Goal: Transaction & Acquisition: Purchase product/service

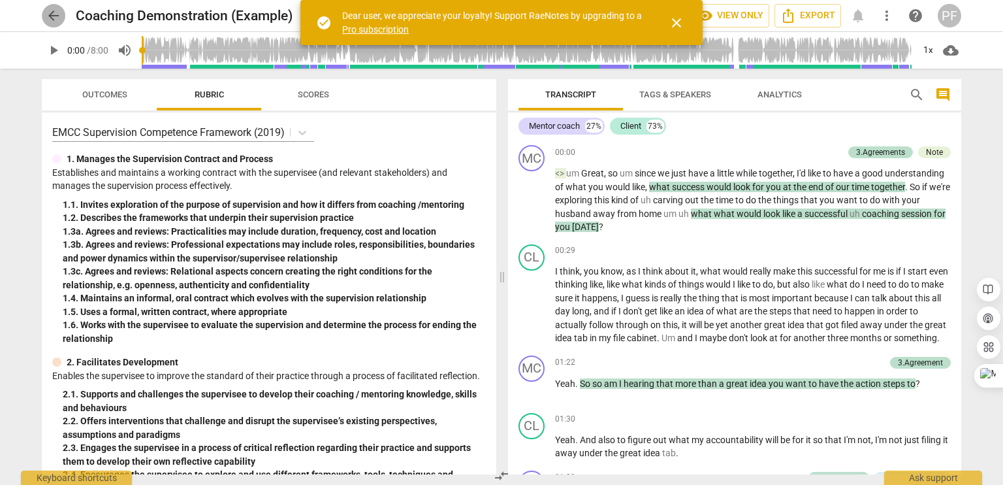
click at [56, 18] on span "arrow_back" at bounding box center [54, 16] width 16 height 16
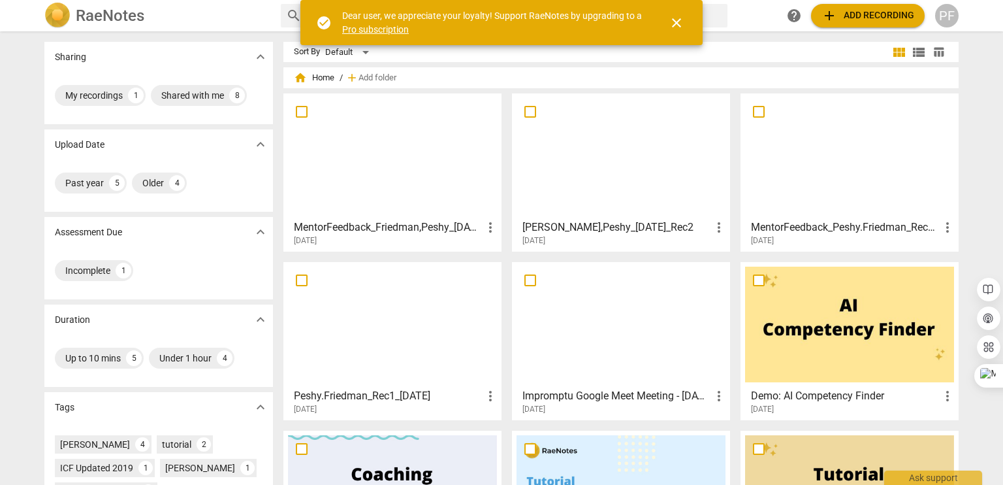
click at [679, 23] on span "close" at bounding box center [677, 23] width 16 height 16
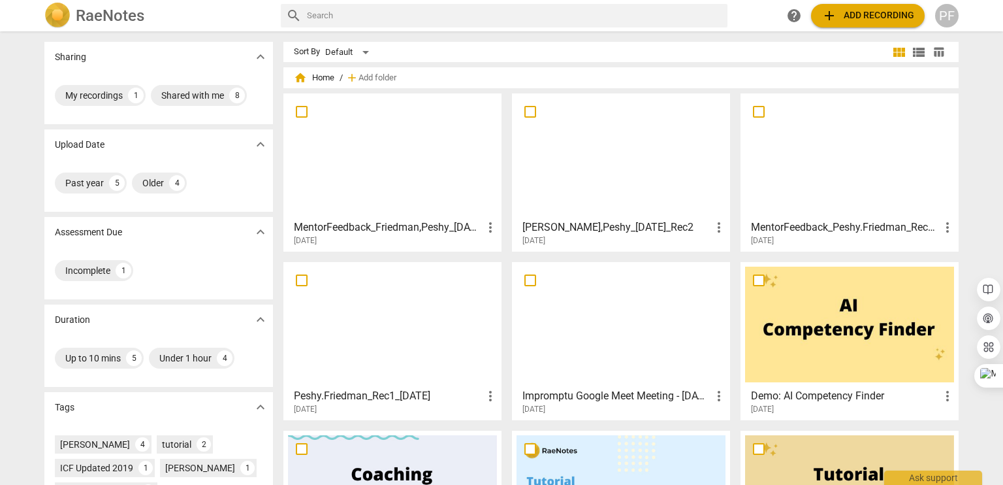
click at [819, 16] on button "add Add recording" at bounding box center [868, 16] width 114 height 24
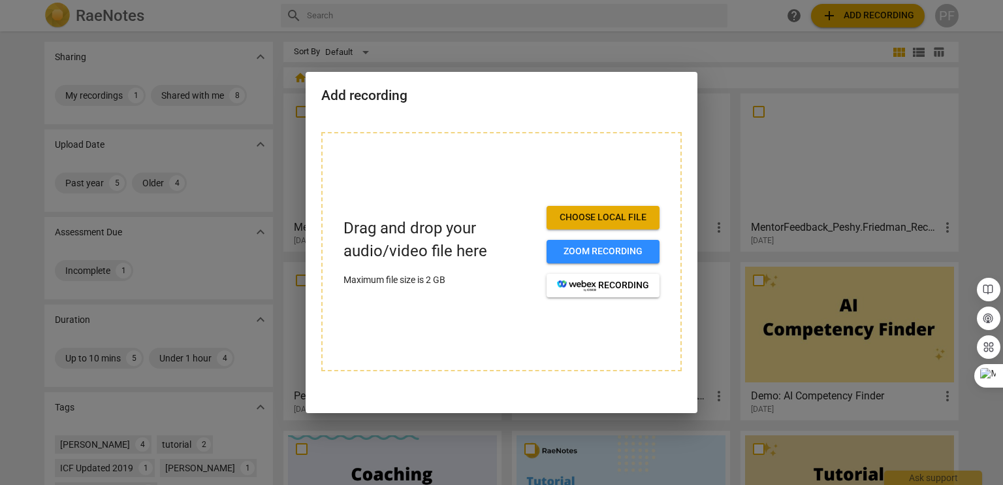
click at [611, 221] on span "Choose local file" at bounding box center [603, 217] width 92 height 13
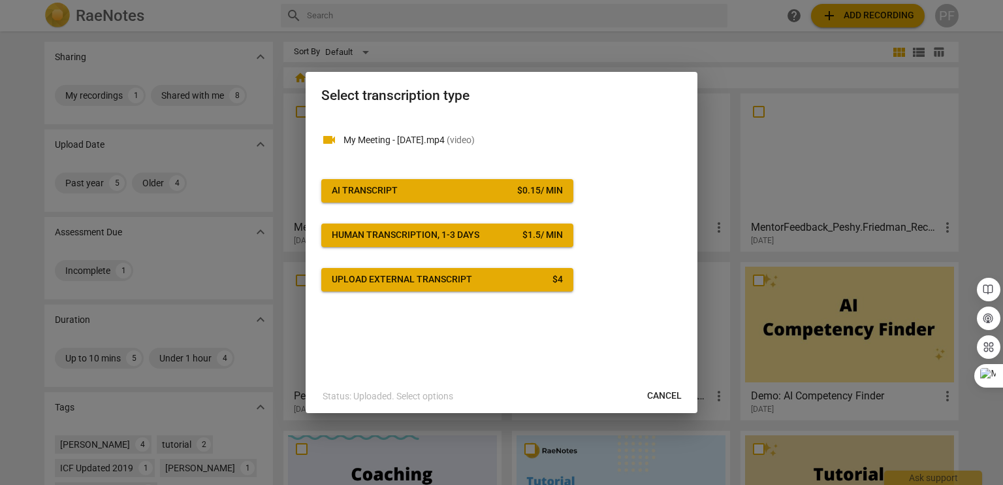
click at [520, 194] on div "$ 0.15 / min" at bounding box center [540, 190] width 46 height 13
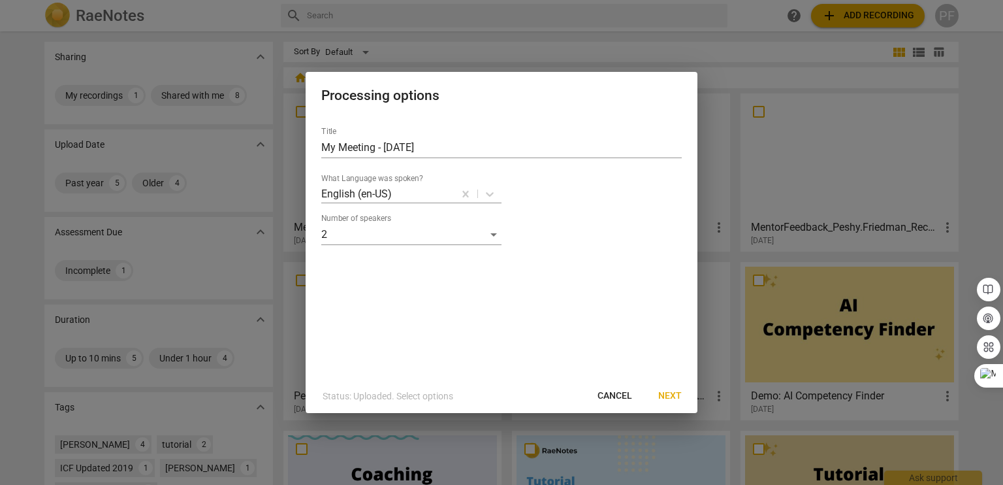
click at [665, 400] on span "Next" at bounding box center [670, 395] width 24 height 13
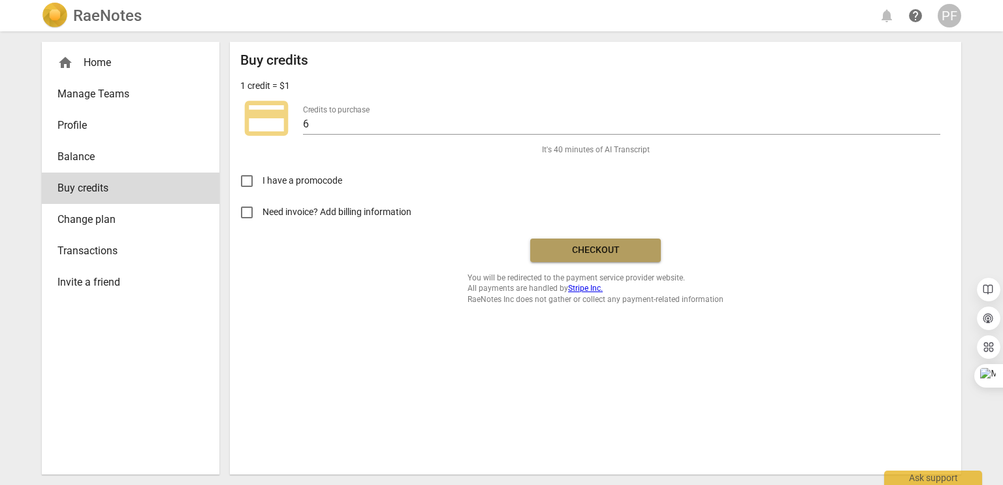
click at [579, 251] on span "Checkout" at bounding box center [596, 250] width 110 height 13
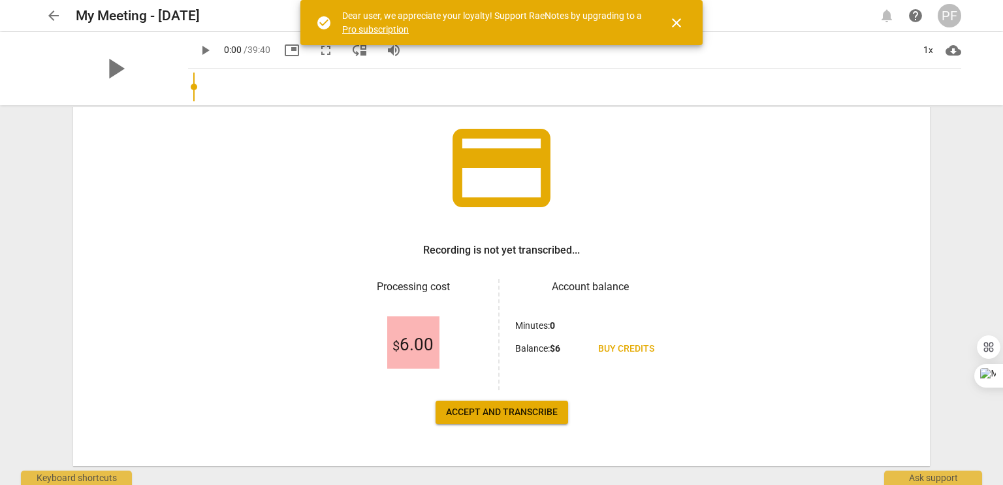
scroll to position [105, 0]
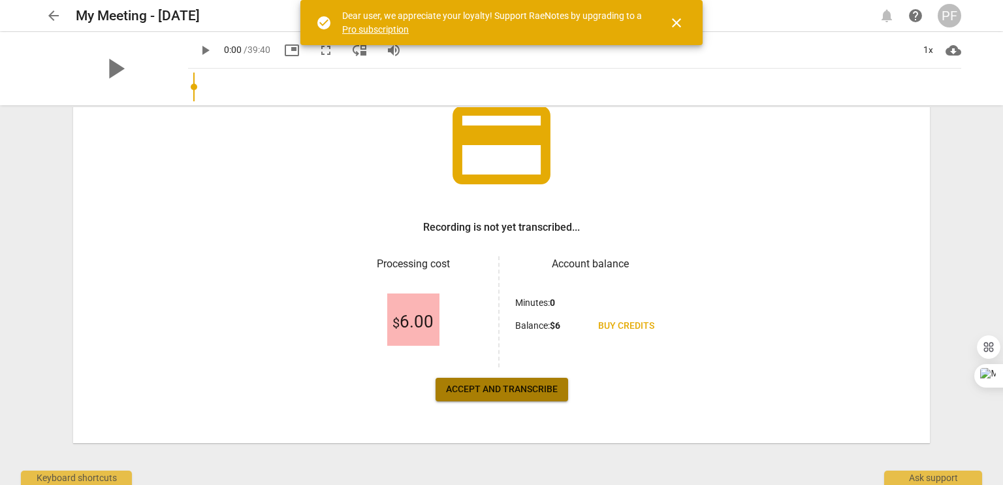
click at [492, 389] on span "Accept and transcribe" at bounding box center [502, 389] width 112 height 13
